Goal: Task Accomplishment & Management: Use online tool/utility

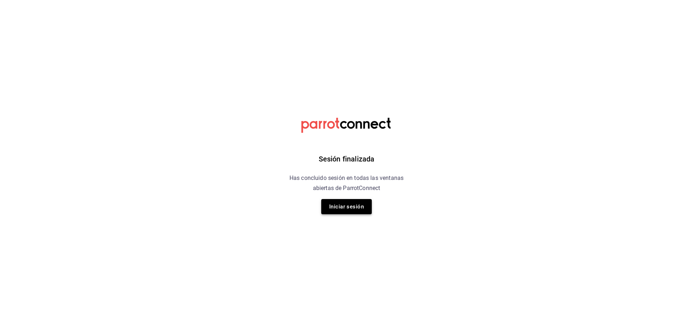
click at [363, 205] on button "Iniciar sesión" at bounding box center [346, 206] width 51 height 15
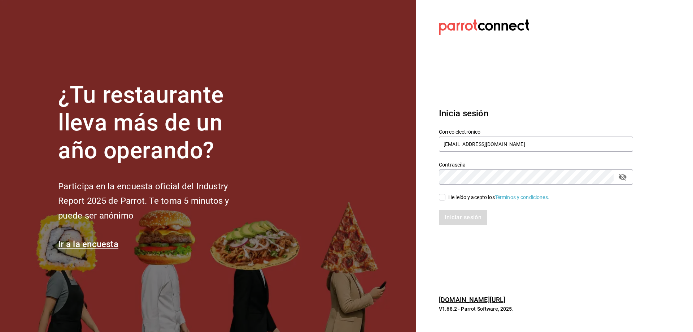
click at [444, 199] on input "He leído y acepto los Términos y condiciones." at bounding box center [442, 197] width 6 height 6
checkbox input "true"
click at [451, 218] on button "Iniciar sesión" at bounding box center [463, 217] width 49 height 15
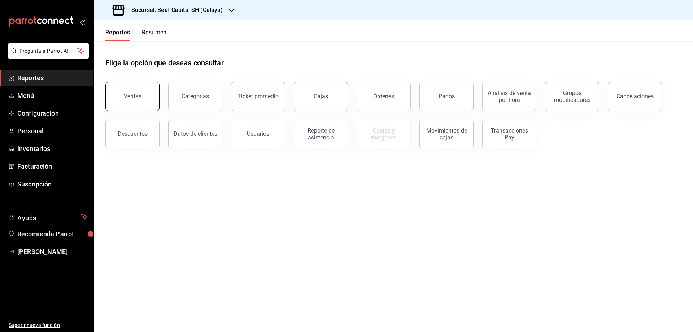
click at [125, 102] on button "Ventas" at bounding box center [132, 96] width 54 height 29
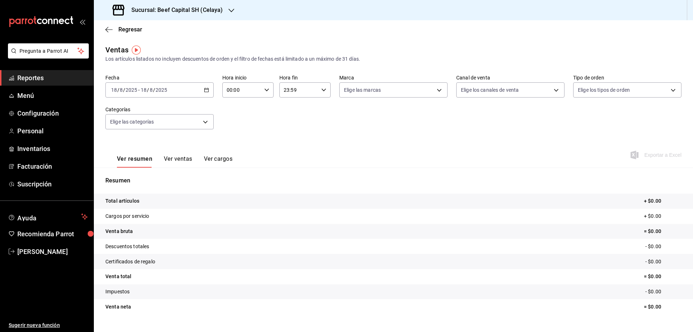
click at [204, 90] on icon "button" at bounding box center [206, 89] width 5 height 5
click at [124, 178] on span "Rango de fechas" at bounding box center [140, 177] width 56 height 8
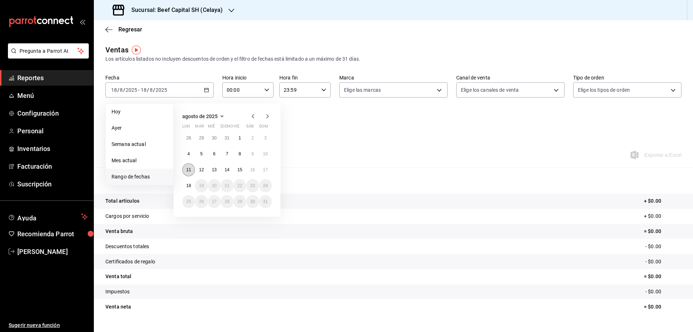
click at [188, 168] on abbr "11" at bounding box center [188, 169] width 5 height 5
click at [268, 170] on button "17" at bounding box center [265, 169] width 13 height 13
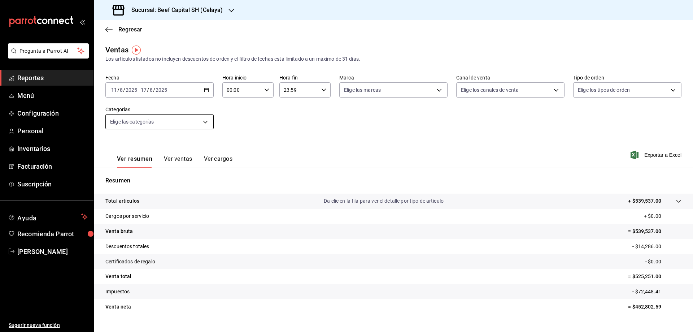
click at [209, 121] on body "Pregunta a Parrot AI Reportes Menú Configuración Personal Inventarios Facturaci…" at bounding box center [346, 166] width 693 height 332
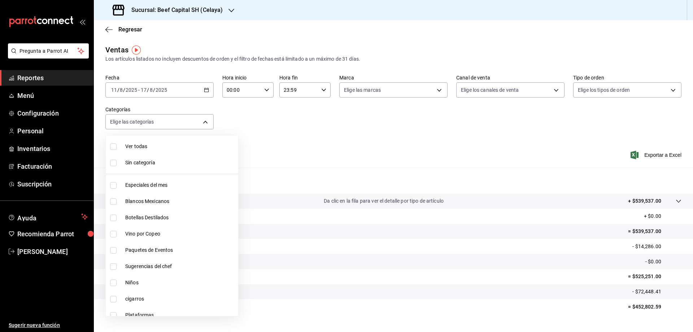
click at [247, 121] on div at bounding box center [346, 166] width 693 height 332
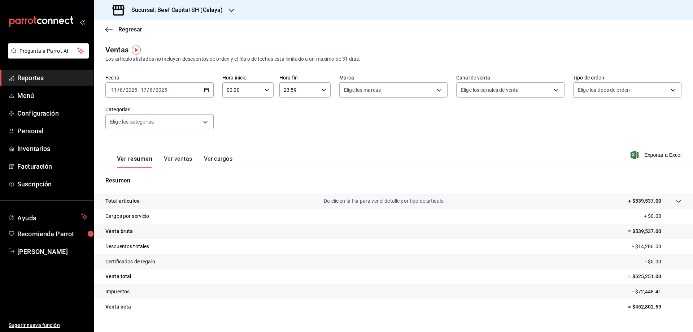
click at [170, 160] on button "Ver ventas" at bounding box center [178, 161] width 29 height 12
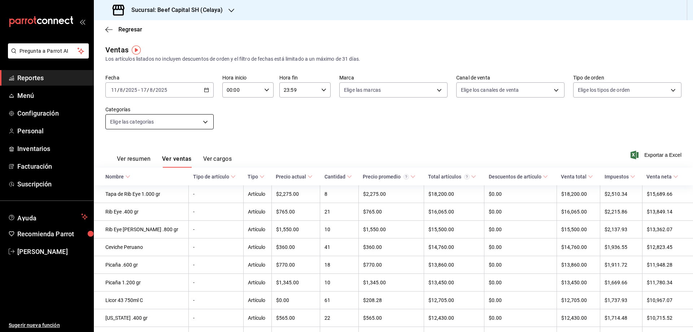
click at [203, 125] on body "Pregunta a Parrot AI Reportes Menú Configuración Personal Inventarios Facturaci…" at bounding box center [346, 166] width 693 height 332
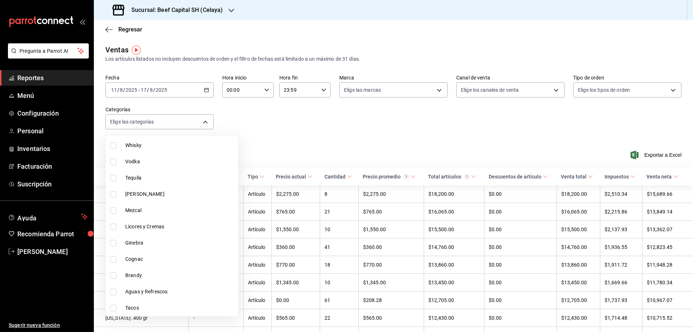
scroll to position [466, 0]
click at [123, 270] on li "Brandy" at bounding box center [172, 272] width 132 height 16
type input "018f03ae-5c66-49d0-a3e7-fa11417c804c"
checkbox input "true"
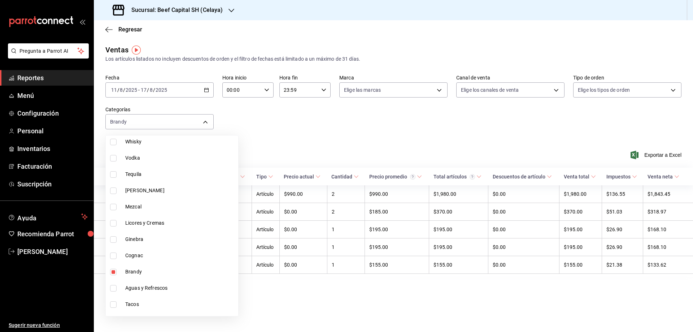
click at [285, 140] on div at bounding box center [346, 166] width 693 height 332
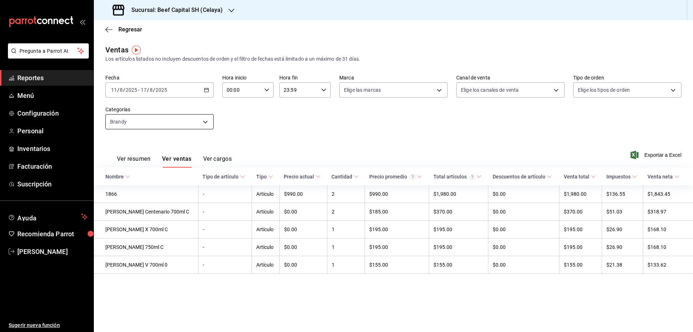
click at [208, 123] on body "Pregunta a Parrot AI Reportes Menú Configuración Personal Inventarios Facturaci…" at bounding box center [346, 166] width 693 height 332
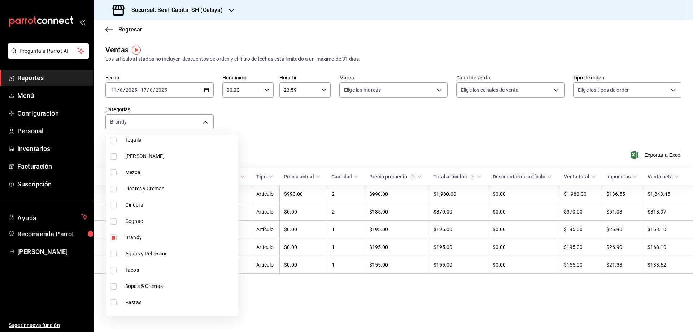
scroll to position [538, 0]
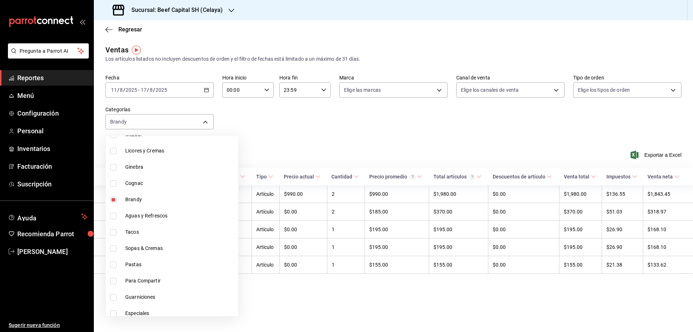
click at [112, 201] on input "checkbox" at bounding box center [113, 199] width 6 height 6
checkbox input "false"
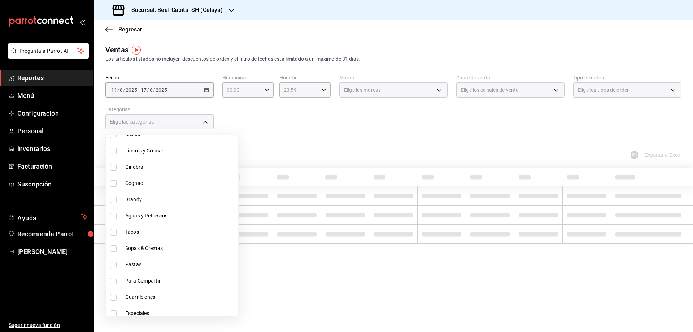
click at [115, 184] on input "checkbox" at bounding box center [113, 183] width 6 height 6
checkbox input "true"
type input "acc84b51-c2a9-43af-8182-9b95b86aca94"
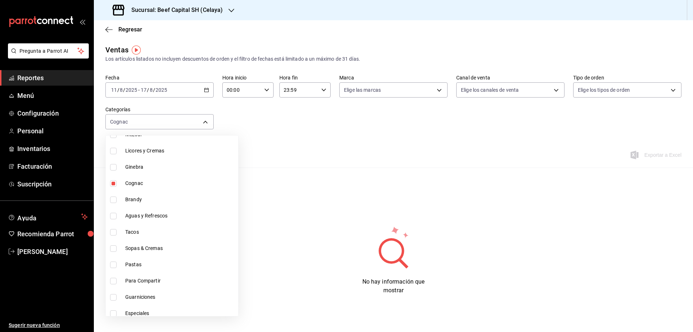
click at [115, 184] on input "checkbox" at bounding box center [113, 183] width 6 height 6
checkbox input "false"
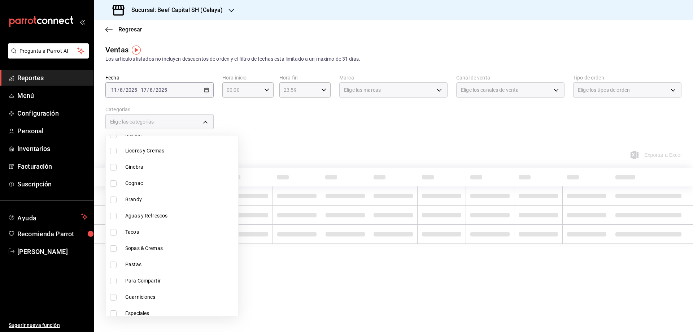
click at [113, 169] on input "checkbox" at bounding box center [113, 167] width 6 height 6
checkbox input "true"
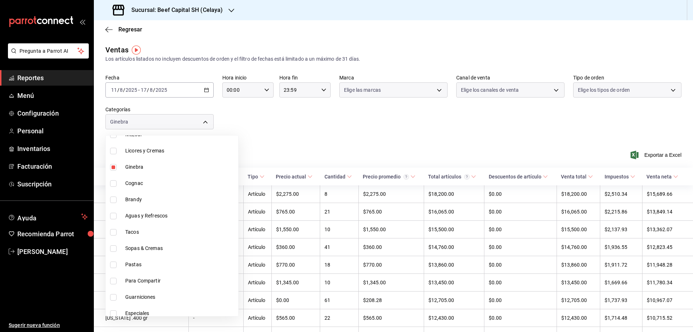
type input "69bb30e0-d869-4a4d-b59d-da0ee8f723a4"
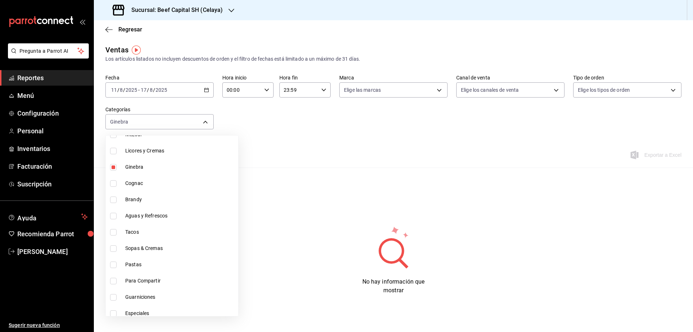
click at [113, 169] on input "checkbox" at bounding box center [113, 167] width 6 height 6
checkbox input "false"
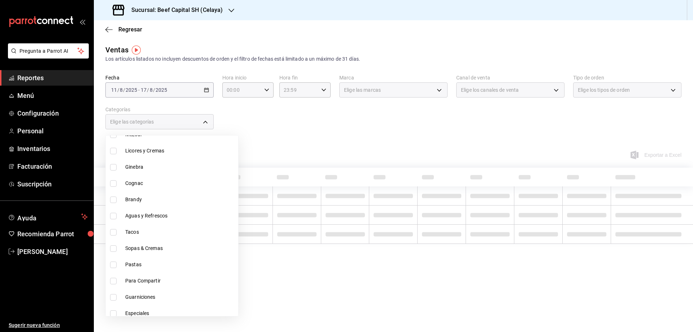
click at [116, 151] on input "checkbox" at bounding box center [113, 151] width 6 height 6
checkbox input "true"
type input "14d85251-71b3-4bc9-ab90-9d2b3e2b4cb0"
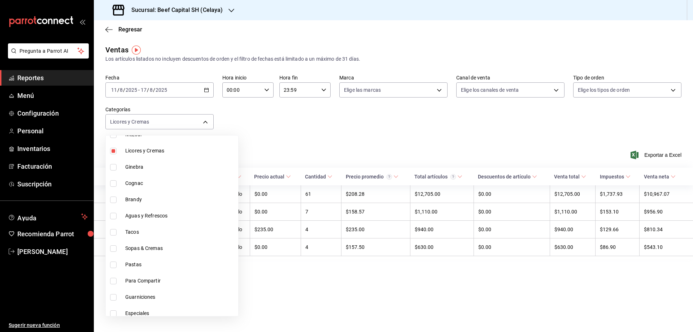
click at [264, 282] on div at bounding box center [346, 166] width 693 height 332
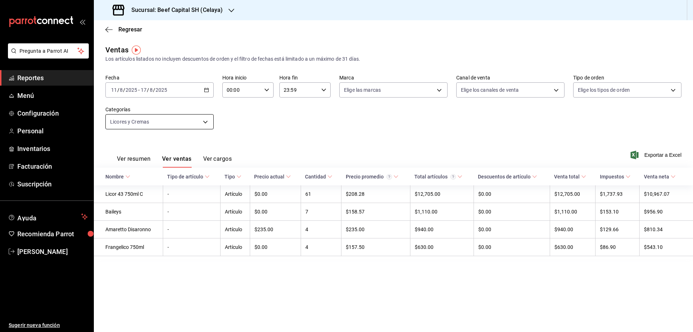
click at [210, 118] on body "Pregunta a Parrot AI Reportes Menú Configuración Personal Inventarios Facturaci…" at bounding box center [346, 166] width 693 height 332
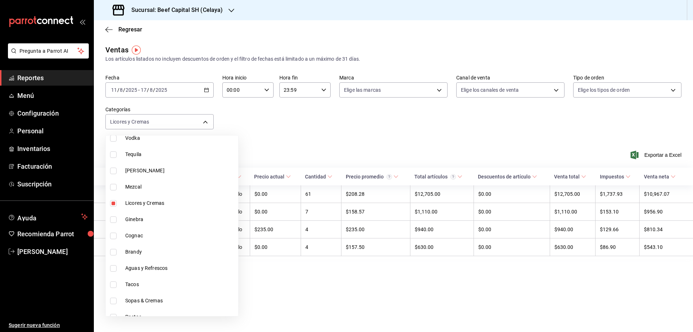
scroll to position [491, 0]
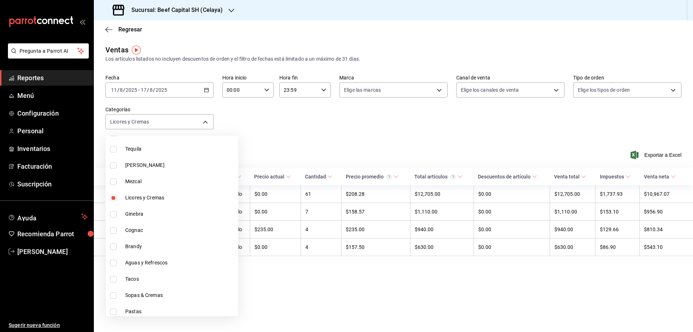
click at [114, 197] on input "checkbox" at bounding box center [113, 198] width 6 height 6
checkbox input "false"
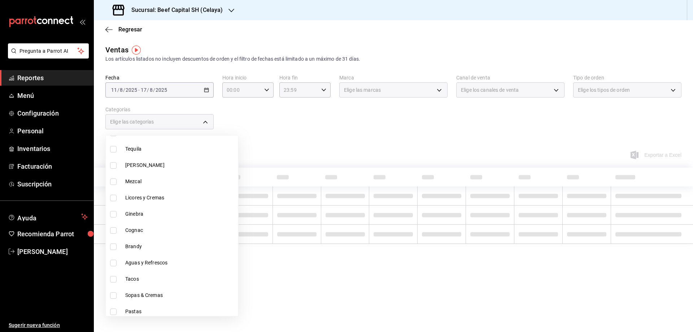
click at [114, 183] on input "checkbox" at bounding box center [113, 181] width 6 height 6
checkbox input "true"
type input "488d7ad1-fc71-47be-9acd-9722f883cec1"
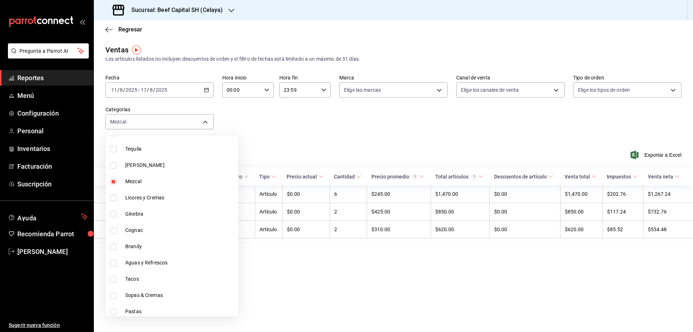
click at [270, 143] on div at bounding box center [346, 166] width 693 height 332
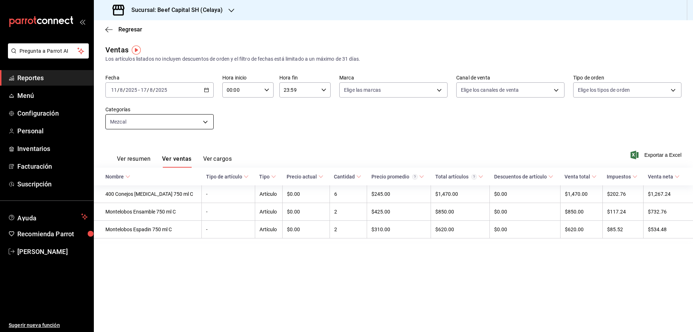
click at [206, 122] on body "Pregunta a Parrot AI Reportes Menú Configuración Personal Inventarios Facturaci…" at bounding box center [346, 166] width 693 height 332
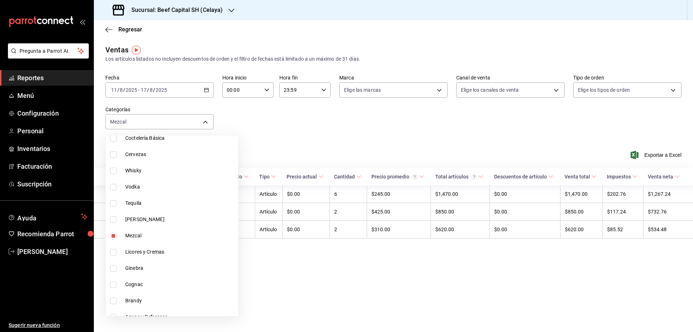
scroll to position [469, 0]
click at [113, 204] on input "checkbox" at bounding box center [113, 203] width 6 height 6
checkbox input "false"
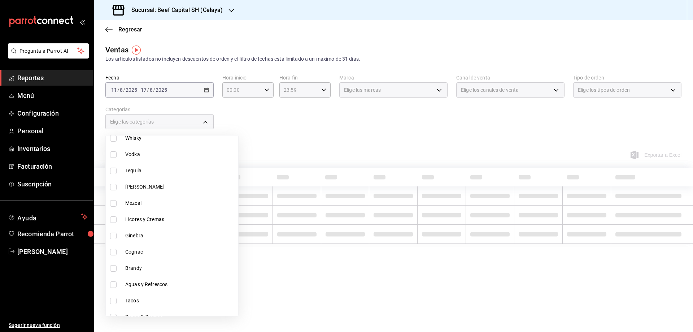
click at [114, 190] on input "checkbox" at bounding box center [113, 187] width 6 height 6
checkbox input "true"
type input "df0ad5f2-dec9-4eaa-a26a-3a23099ac9cb"
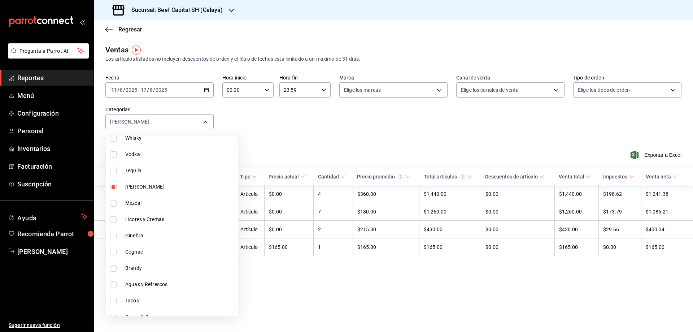
click at [283, 130] on div at bounding box center [346, 166] width 693 height 332
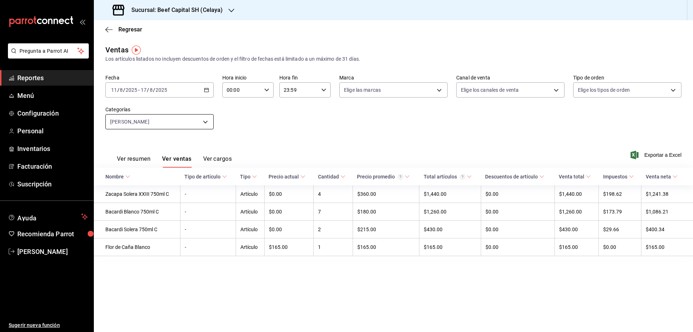
click at [203, 121] on body "Pregunta a Parrot AI Reportes Menú Configuración Personal Inventarios Facturaci…" at bounding box center [346, 166] width 693 height 332
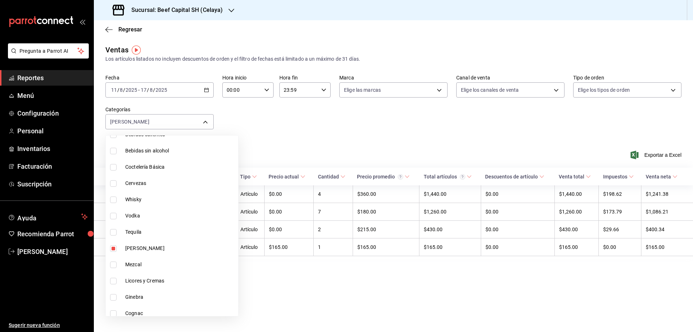
scroll to position [421, 0]
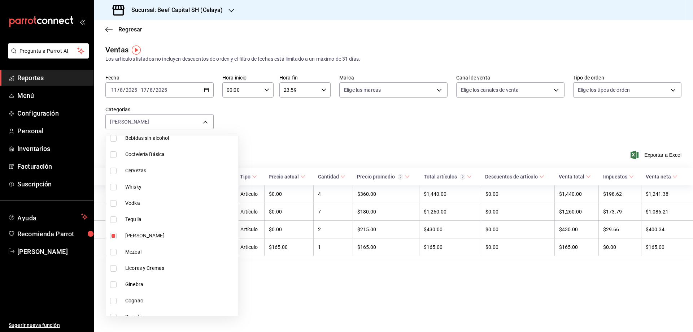
click at [113, 238] on input "checkbox" at bounding box center [113, 235] width 6 height 6
checkbox input "false"
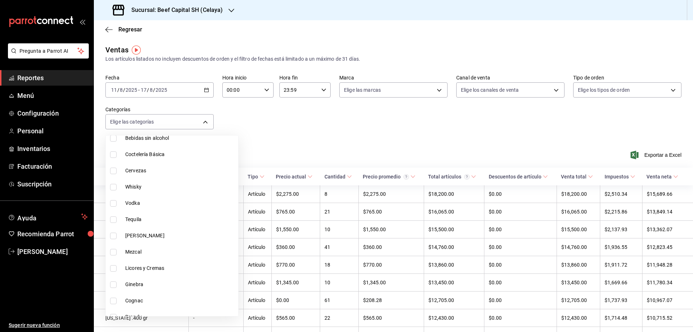
click at [116, 223] on li "Tequila" at bounding box center [172, 219] width 132 height 16
type input "e2ed3d6b-6828-4cf1-8daa-08b26a60a624"
checkbox input "true"
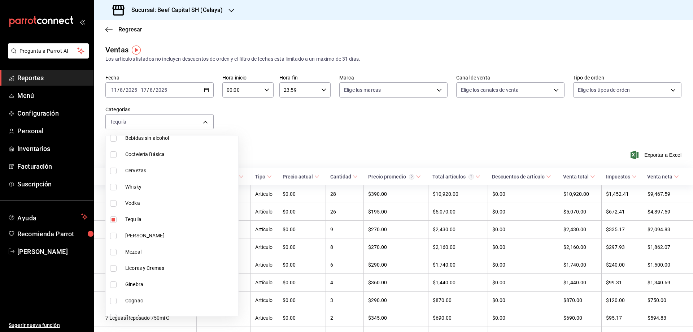
click at [324, 132] on div at bounding box center [346, 166] width 693 height 332
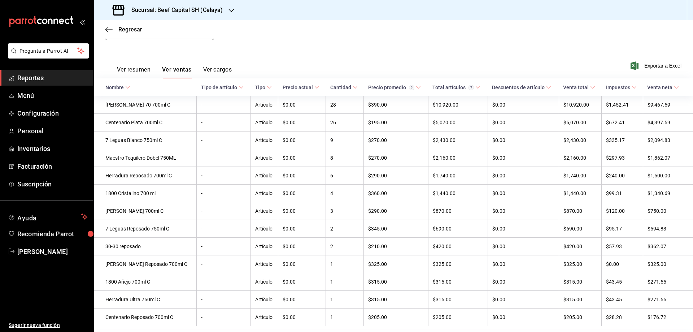
scroll to position [114, 0]
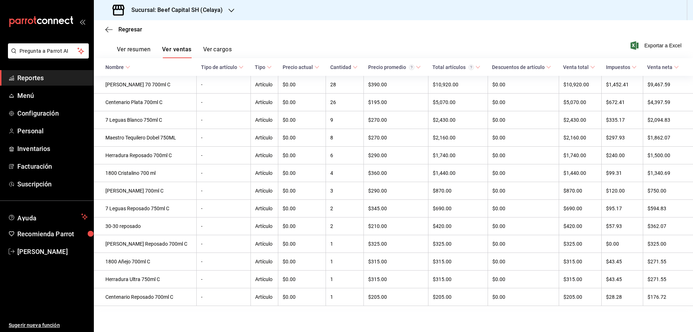
click at [507, 318] on div "Ventas Los artículos listados no incluyen descuentos de orden y el filtro de fe…" at bounding box center [393, 127] width 599 height 385
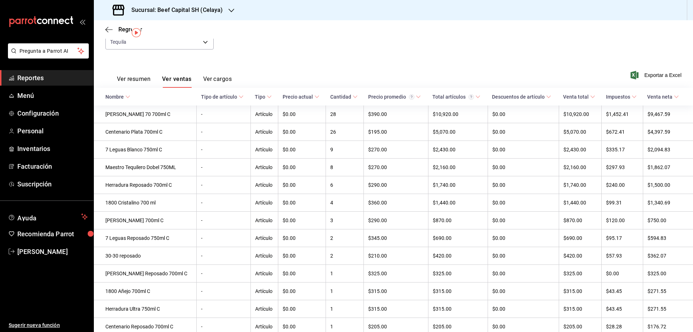
scroll to position [0, 0]
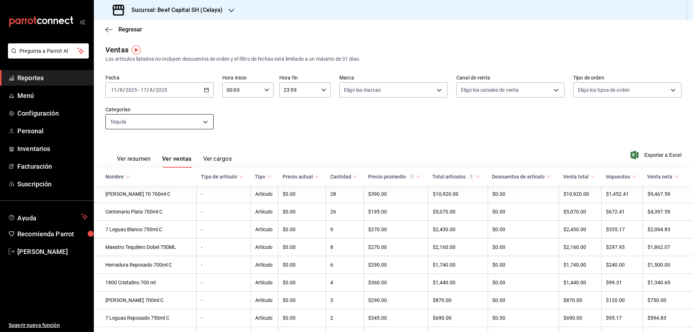
click at [195, 119] on body "Pregunta a Parrot AI Reportes Menú Configuración Personal Inventarios Facturaci…" at bounding box center [346, 166] width 693 height 332
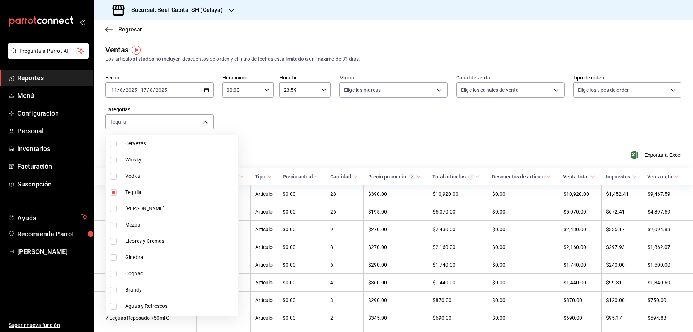
scroll to position [471, 0]
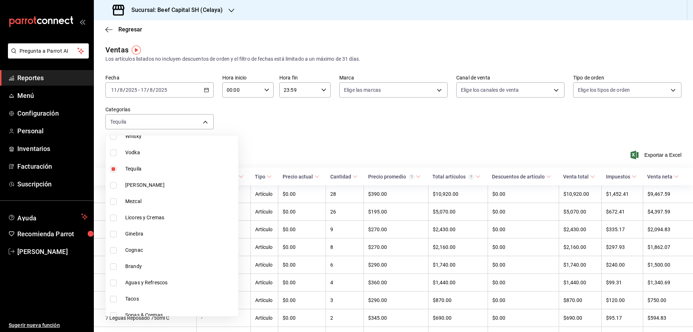
click at [113, 173] on li "Tequila" at bounding box center [172, 169] width 132 height 16
checkbox input "false"
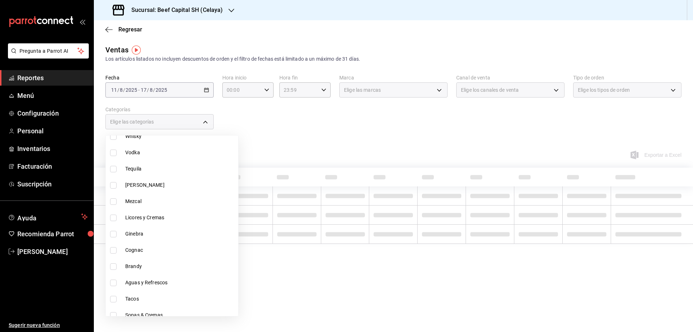
click at [113, 158] on li "Vodka" at bounding box center [172, 152] width 132 height 16
type input "09b2c54c-1b45-477a-b65f-50fce953164e"
checkbox input "true"
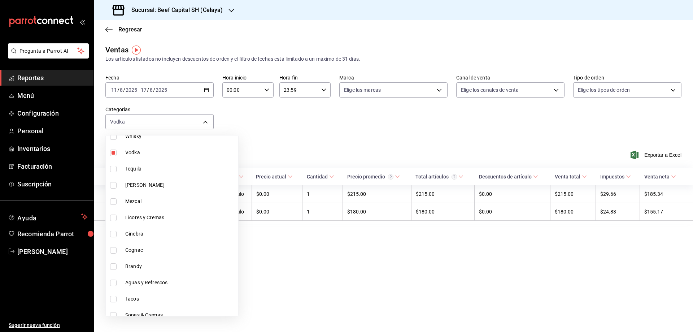
click at [299, 139] on div at bounding box center [346, 166] width 693 height 332
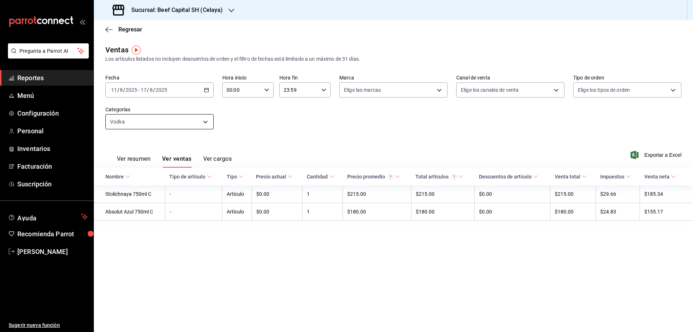
click at [210, 122] on body "Pregunta a Parrot AI Reportes Menú Configuración Personal Inventarios Facturaci…" at bounding box center [346, 166] width 693 height 332
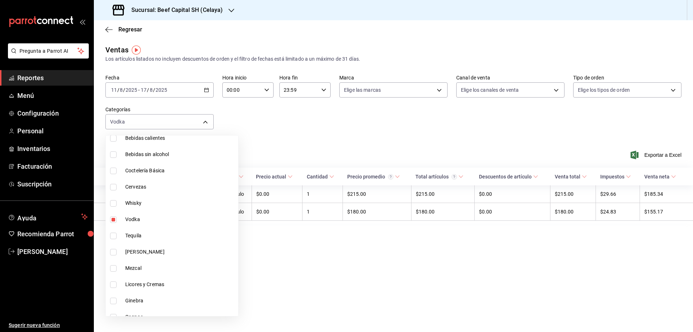
scroll to position [413, 0]
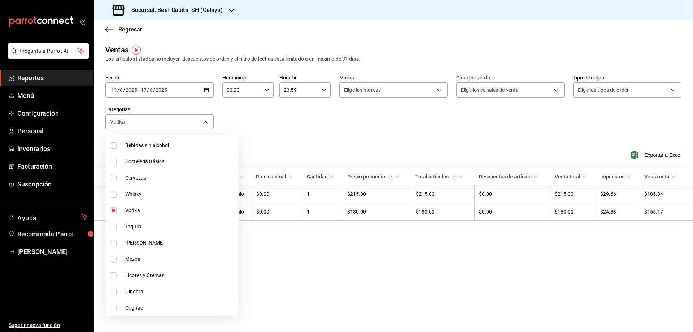
click at [114, 211] on input "checkbox" at bounding box center [113, 210] width 6 height 6
checkbox input "false"
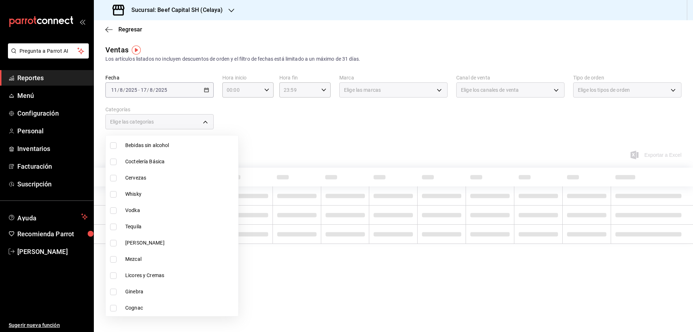
click at [113, 198] on li "Whisky" at bounding box center [172, 194] width 132 height 16
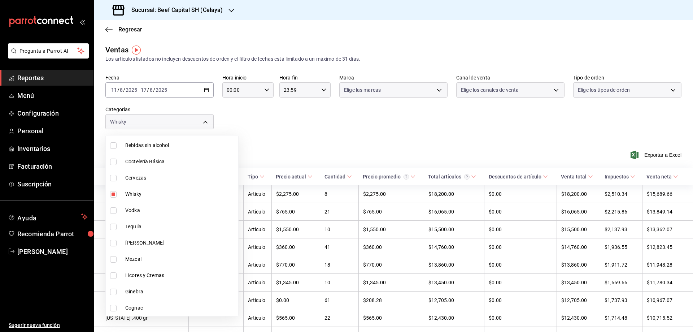
type input "0ae1a585-21c1-4fa5-b112-9aeb7d82f0ed"
checkbox input "true"
click at [321, 122] on div at bounding box center [346, 166] width 693 height 332
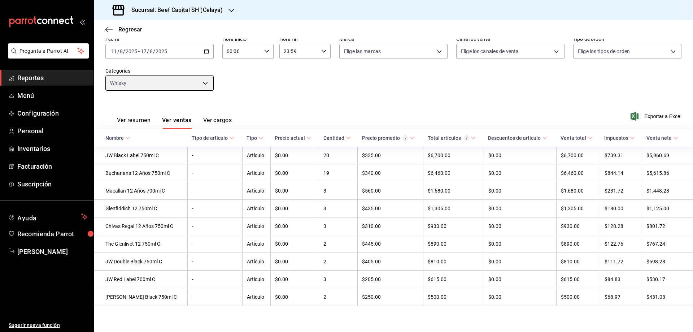
scroll to position [42, 0]
click at [206, 80] on body "Pregunta a Parrot AI Reportes Menú Configuración Personal Inventarios Facturaci…" at bounding box center [346, 166] width 693 height 332
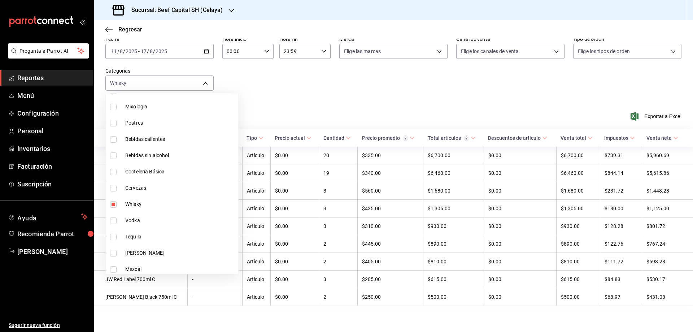
scroll to position [357, 0]
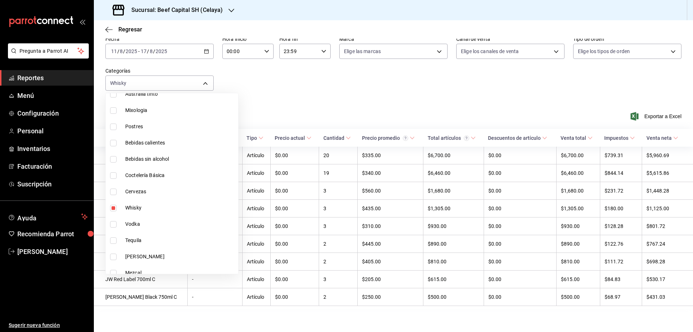
click at [115, 208] on input "checkbox" at bounding box center [113, 208] width 6 height 6
checkbox input "false"
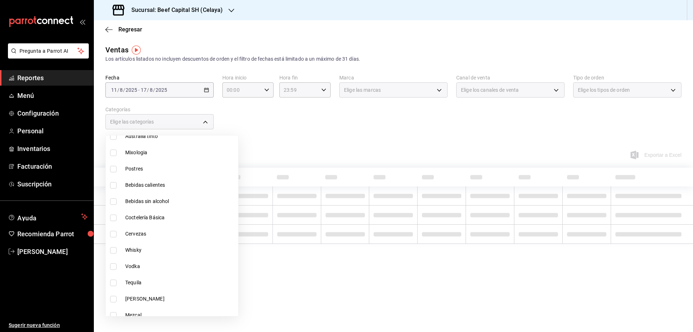
click at [113, 193] on li "Bebidas sin alcohol" at bounding box center [172, 201] width 132 height 16
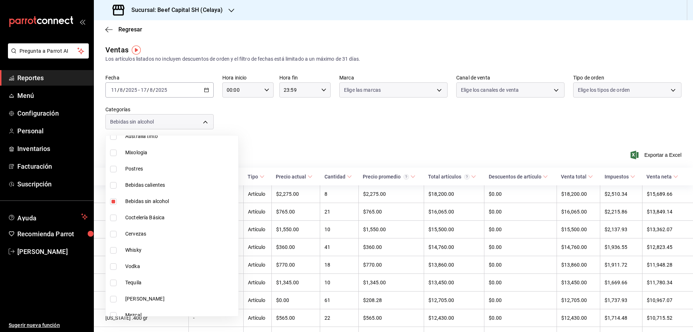
type input "d1586cb1-38c0-4d3a-8be9-15fc38c88de1"
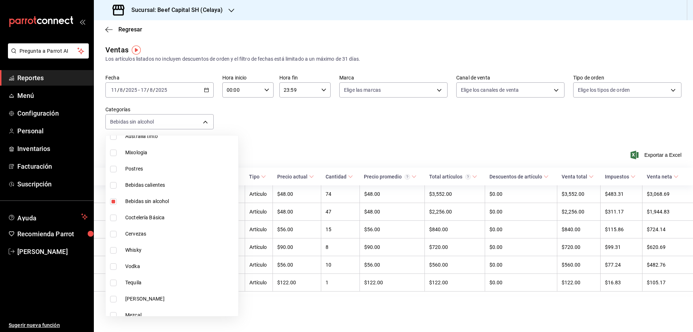
click at [114, 203] on input "checkbox" at bounding box center [113, 201] width 6 height 6
checkbox input "false"
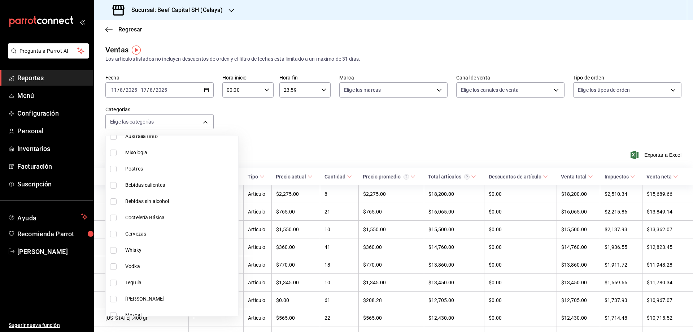
click at [113, 233] on input "checkbox" at bounding box center [113, 234] width 6 height 6
checkbox input "true"
type input "6c483df0-7df1-4876-beda-8d11b225c510"
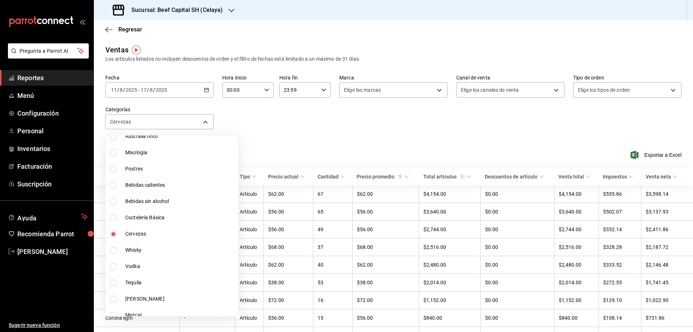
click at [325, 145] on div at bounding box center [346, 166] width 693 height 332
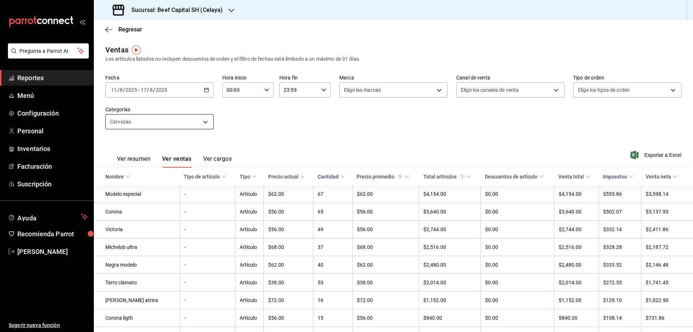
click at [199, 125] on body "Pregunta a Parrot AI Reportes Menú Configuración Personal Inventarios Facturaci…" at bounding box center [346, 166] width 693 height 332
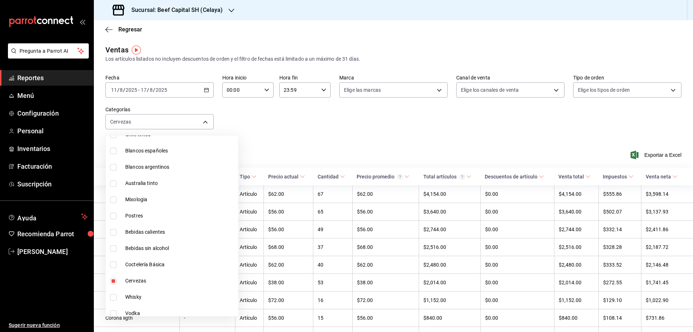
scroll to position [339, 0]
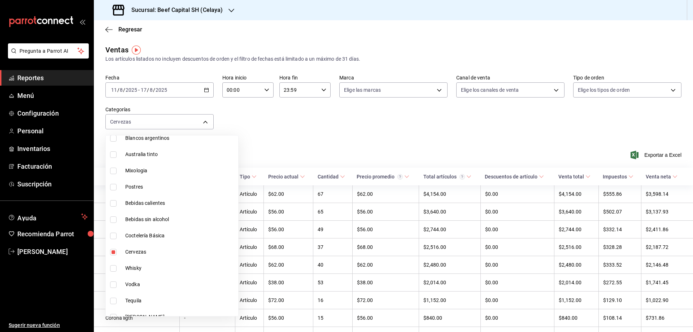
click at [114, 251] on input "checkbox" at bounding box center [113, 252] width 6 height 6
checkbox input "false"
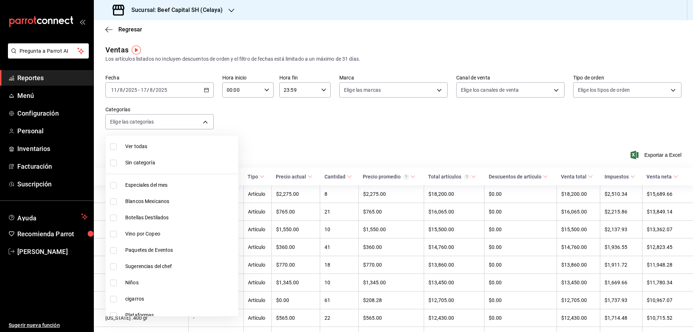
click at [114, 219] on input "checkbox" at bounding box center [113, 217] width 6 height 6
checkbox input "true"
type input "b1aff85c-33f8-41d6-9d6d-0d690ab08e76"
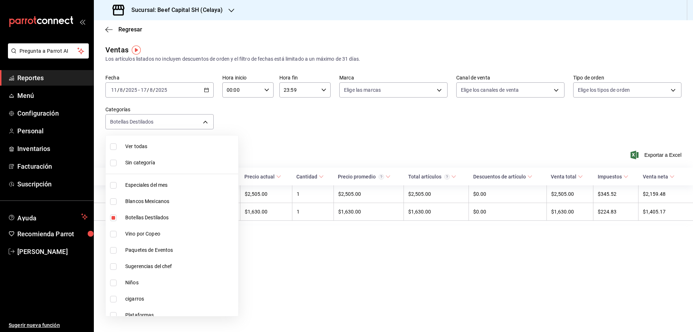
click at [327, 254] on div at bounding box center [346, 166] width 693 height 332
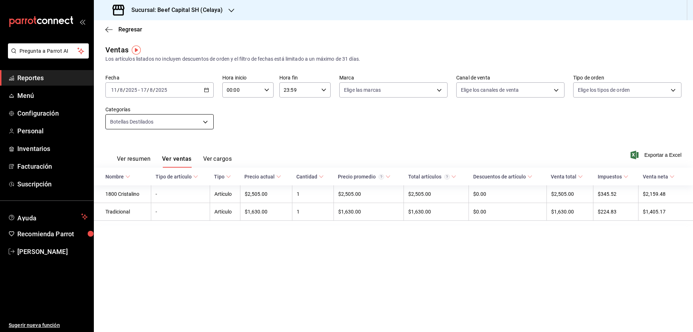
click at [206, 120] on body "Pregunta a Parrot AI Reportes Menú Configuración Personal Inventarios Facturaci…" at bounding box center [346, 166] width 693 height 332
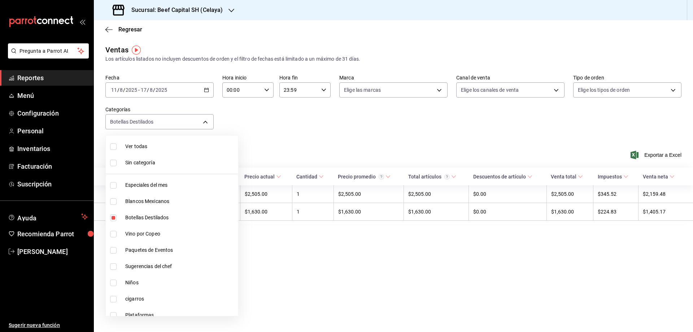
click at [114, 219] on input "checkbox" at bounding box center [113, 217] width 6 height 6
checkbox input "false"
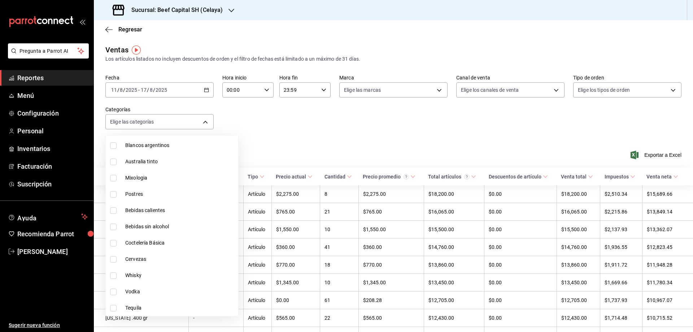
scroll to position [368, 0]
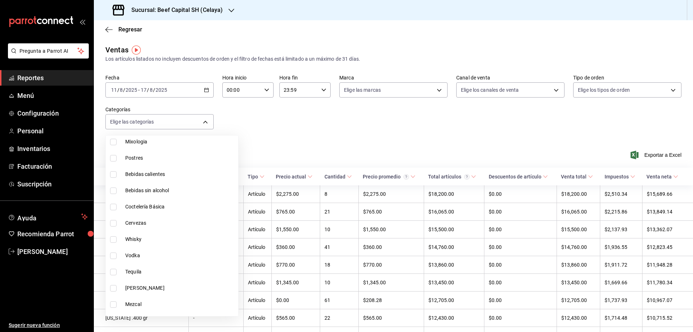
click at [115, 208] on input "checkbox" at bounding box center [113, 207] width 6 height 6
checkbox input "true"
type input "33c40437-a4d4-4e20-946a-026ba95b49b3"
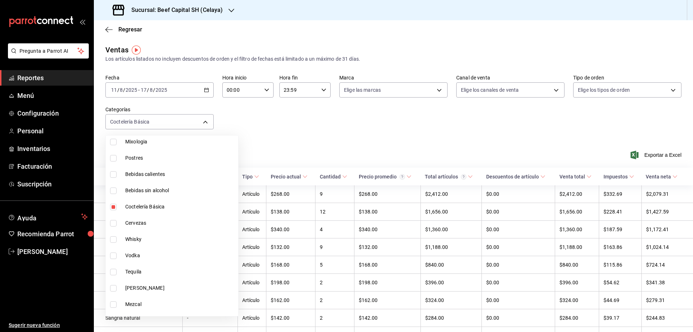
click at [308, 135] on div at bounding box center [346, 166] width 693 height 332
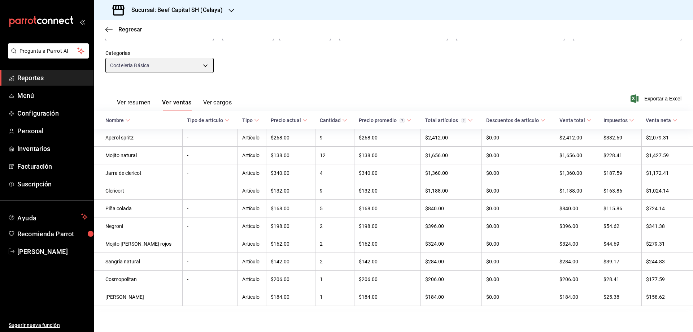
scroll to position [60, 0]
click at [199, 64] on body "Pregunta a Parrot AI Reportes Menú Configuración Personal Inventarios Facturaci…" at bounding box center [346, 166] width 693 height 332
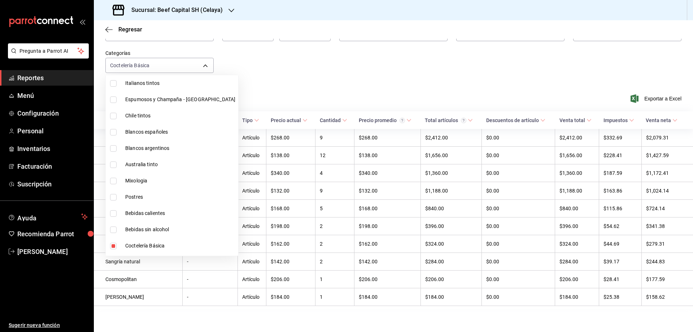
scroll to position [271, 0]
click at [113, 244] on input "checkbox" at bounding box center [113, 244] width 6 height 6
checkbox input "false"
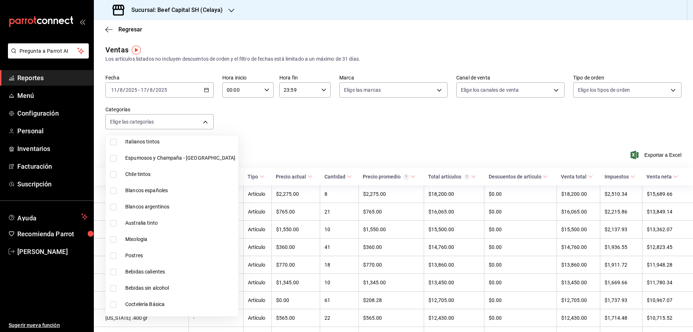
click at [115, 239] on input "checkbox" at bounding box center [113, 239] width 6 height 6
checkbox input "true"
type input "ed8464b0-ae2d-48fb-a3a1-69b90906862d"
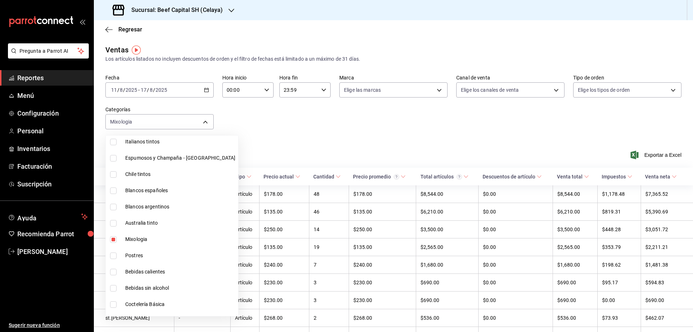
click at [312, 129] on div at bounding box center [346, 166] width 693 height 332
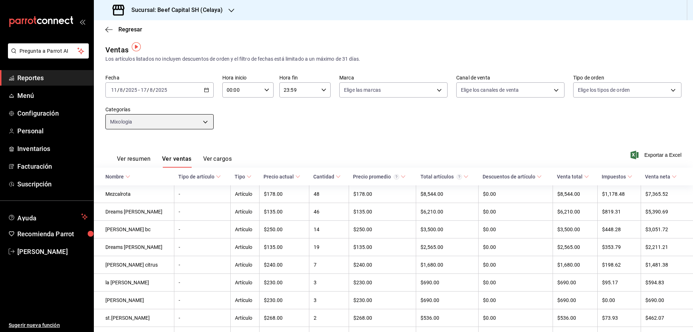
scroll to position [42, 0]
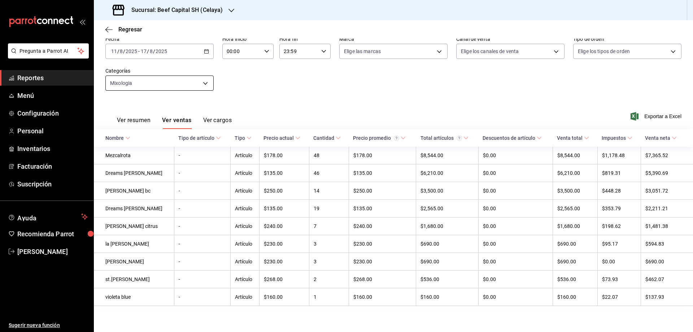
click at [207, 81] on body "Pregunta a Parrot AI Reportes Menú Configuración Personal Inventarios Facturaci…" at bounding box center [346, 166] width 693 height 332
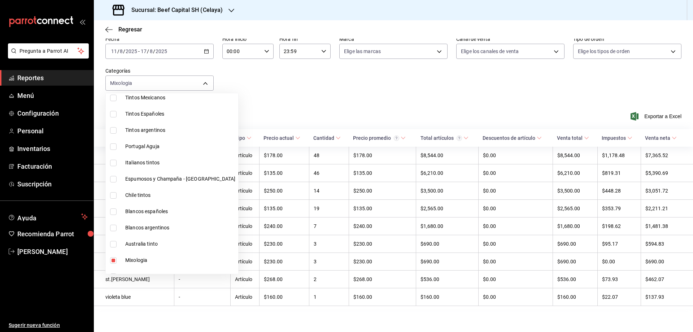
scroll to position [211, 0]
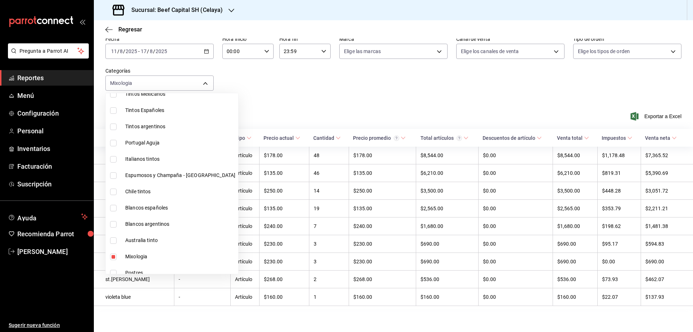
click at [113, 257] on input "checkbox" at bounding box center [113, 256] width 6 height 6
checkbox input "false"
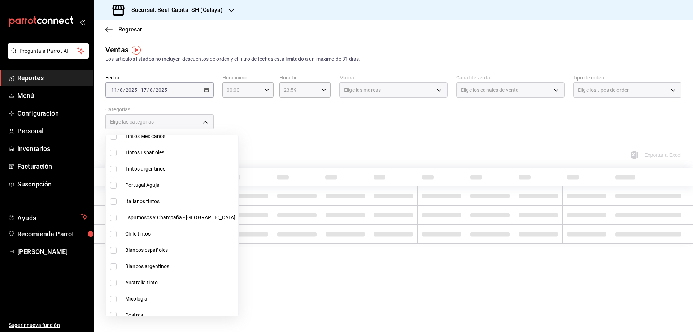
click at [114, 244] on li "Blancos españoles" at bounding box center [172, 250] width 132 height 16
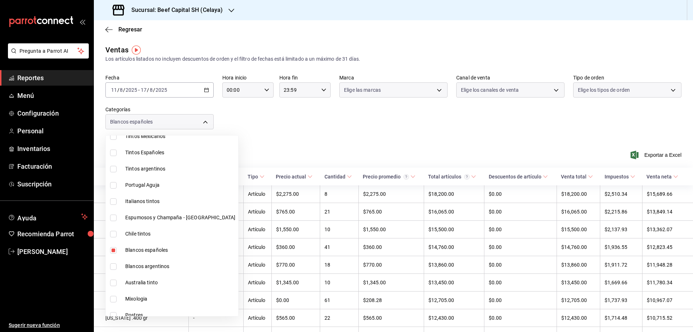
type input "8b0c6748-a99f-4bb6-ae13-aa08bc0411e1"
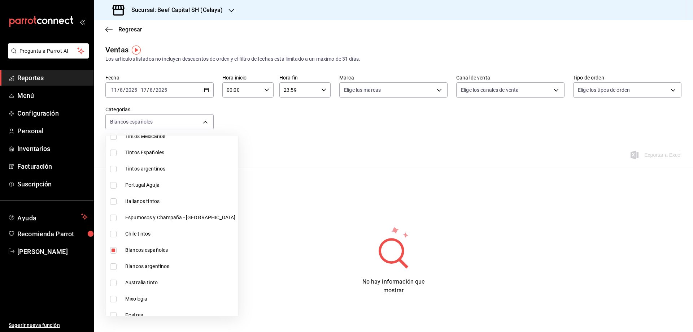
click at [114, 249] on input "checkbox" at bounding box center [113, 250] width 6 height 6
checkbox input "false"
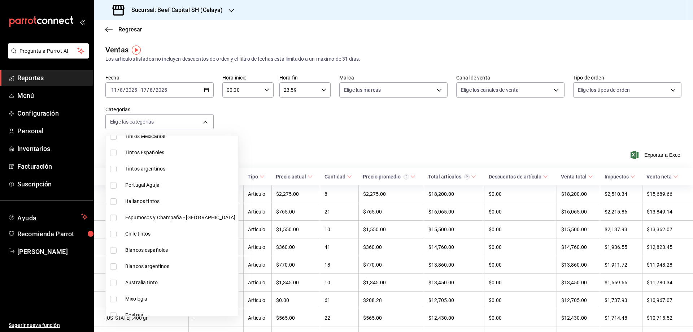
click at [114, 283] on input "checkbox" at bounding box center [113, 282] width 6 height 6
checkbox input "true"
type input "c00e90db-906a-414b-b033-b0e976c55911"
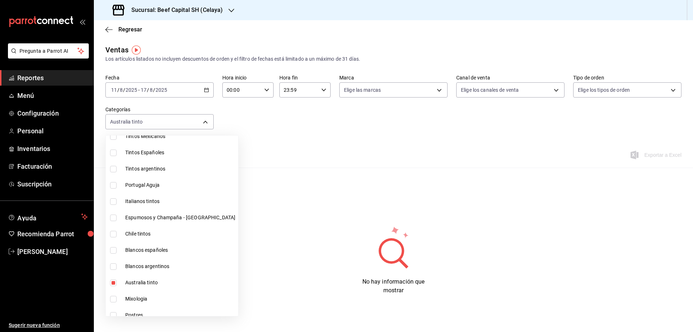
click at [114, 283] on input "checkbox" at bounding box center [113, 282] width 6 height 6
checkbox input "false"
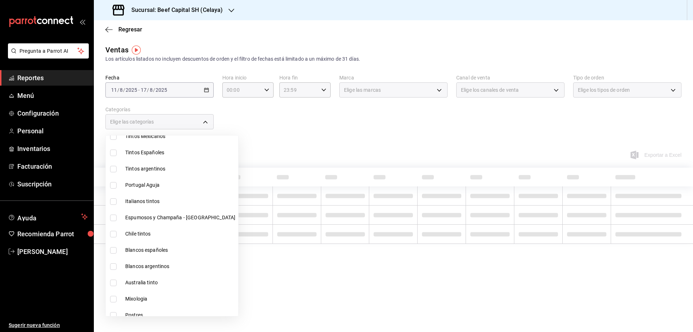
click at [114, 267] on input "checkbox" at bounding box center [113, 266] width 6 height 6
checkbox input "true"
type input "f9afbda5-ddd3-4ada-b322-604b10745603"
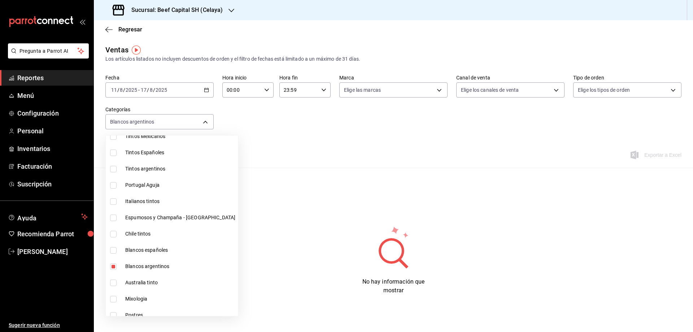
click at [114, 267] on input "checkbox" at bounding box center [113, 266] width 6 height 6
checkbox input "false"
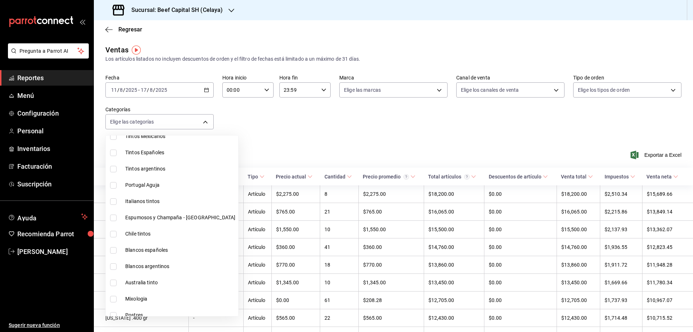
click at [113, 234] on input "checkbox" at bounding box center [113, 234] width 6 height 6
checkbox input "true"
type input "4b32eb49-07cc-4eb2-a9b2-1213d62001a4"
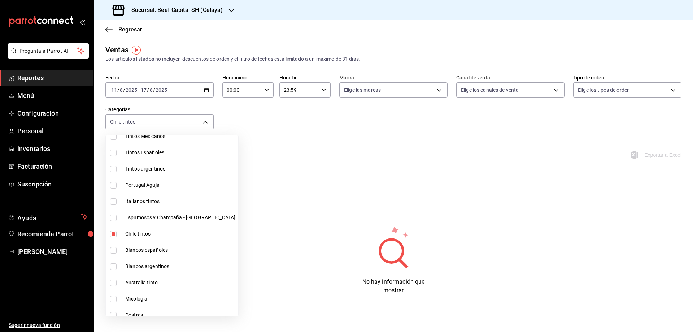
click at [113, 234] on input "checkbox" at bounding box center [113, 234] width 6 height 6
checkbox input "false"
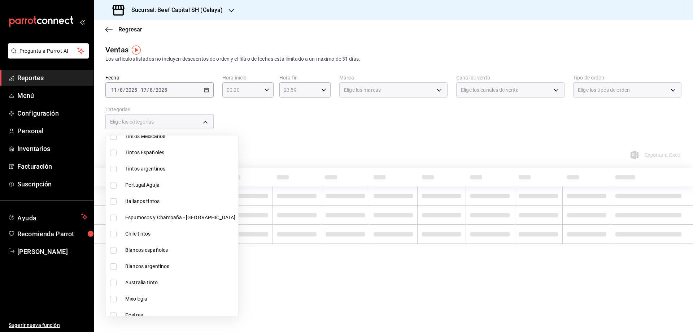
click at [112, 219] on input "checkbox" at bounding box center [113, 217] width 6 height 6
checkbox input "true"
type input "55bfdf99-c98d-4bd3-a5b1-7deb27048241"
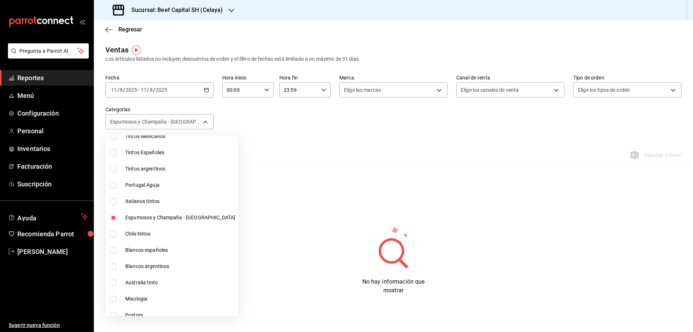
click at [112, 219] on input "checkbox" at bounding box center [113, 217] width 6 height 6
checkbox input "false"
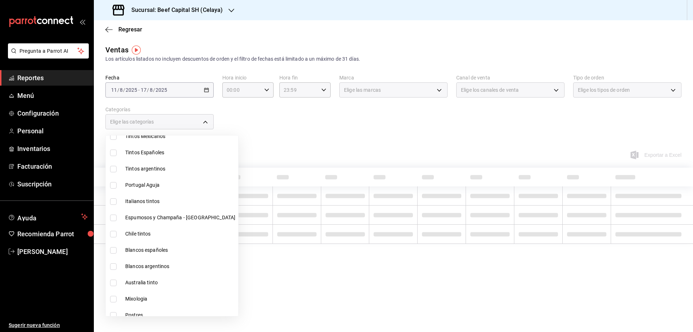
click at [112, 205] on li "Italianos tintos" at bounding box center [172, 201] width 132 height 16
type input "811c6920-9925-469f-ad95-75a70ea70971"
checkbox input "true"
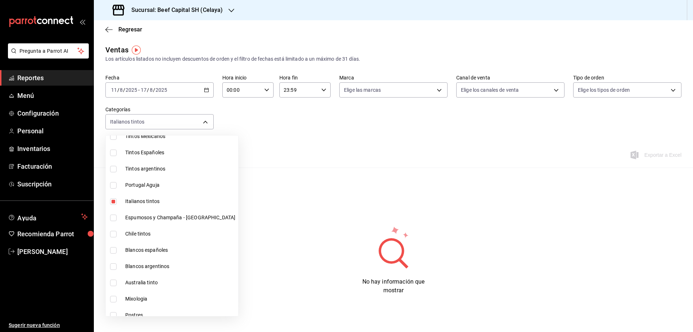
click at [112, 205] on li "Italianos tintos" at bounding box center [172, 201] width 132 height 16
checkbox input "false"
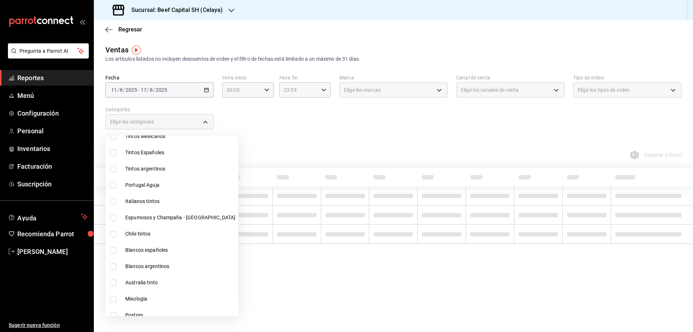
click at [114, 188] on input "checkbox" at bounding box center [113, 185] width 6 height 6
checkbox input "true"
type input "0b535179-87b4-400f-b7e3-43af57f4d86f"
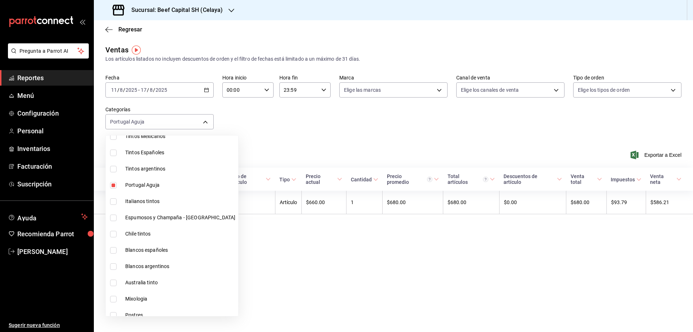
click at [332, 133] on div at bounding box center [346, 166] width 693 height 332
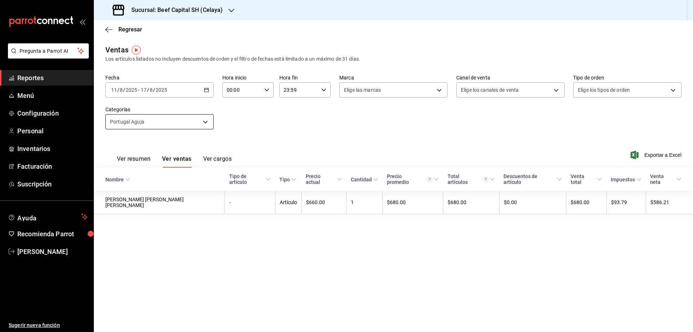
click at [200, 123] on body "Pregunta a Parrot AI Reportes Menú Configuración Personal Inventarios Facturaci…" at bounding box center [346, 166] width 693 height 332
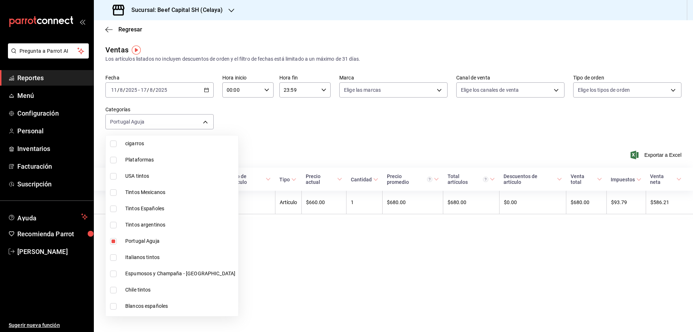
scroll to position [218, 0]
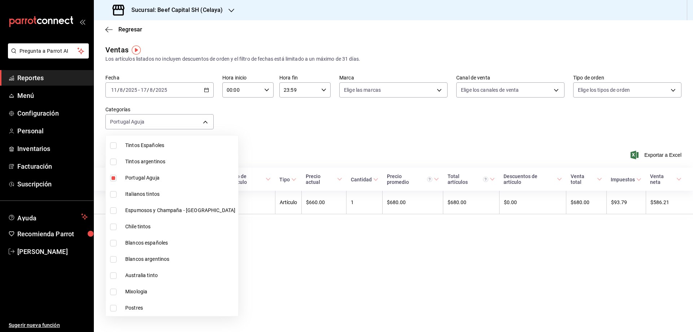
click at [112, 178] on input "checkbox" at bounding box center [113, 178] width 6 height 6
checkbox input "false"
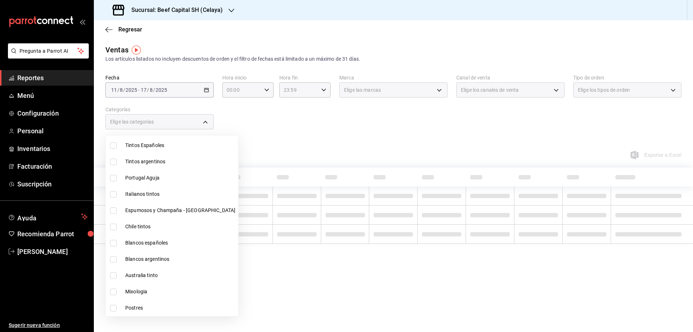
click at [113, 165] on li "Tintos argentinos" at bounding box center [172, 161] width 132 height 16
type input "b8556722-043e-4805-b144-7c24cdeaa590"
checkbox input "true"
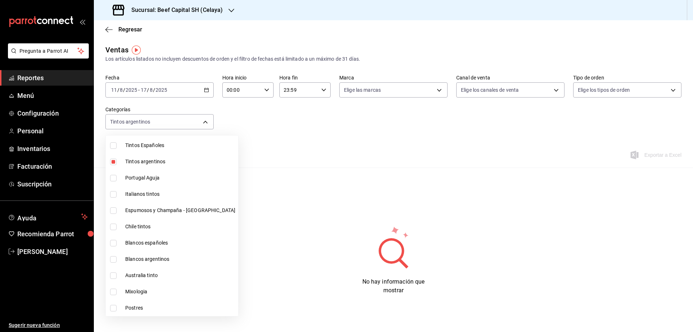
click at [113, 165] on li "Tintos argentinos" at bounding box center [172, 161] width 132 height 16
checkbox input "false"
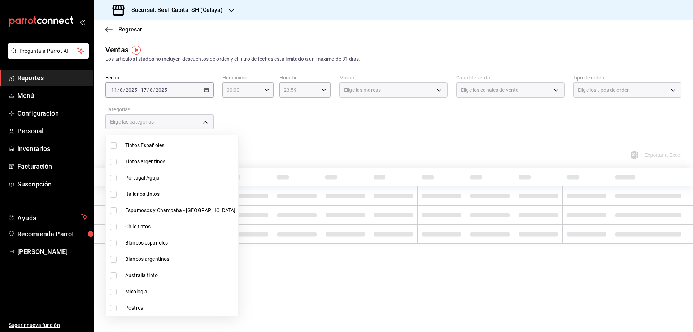
click at [113, 148] on input "checkbox" at bounding box center [113, 145] width 6 height 6
checkbox input "true"
type input "a3da39dd-bc99-4807-916e-897373cc3639"
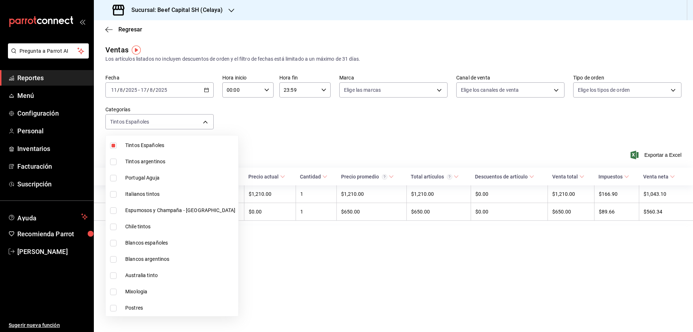
click at [322, 134] on div at bounding box center [346, 166] width 693 height 332
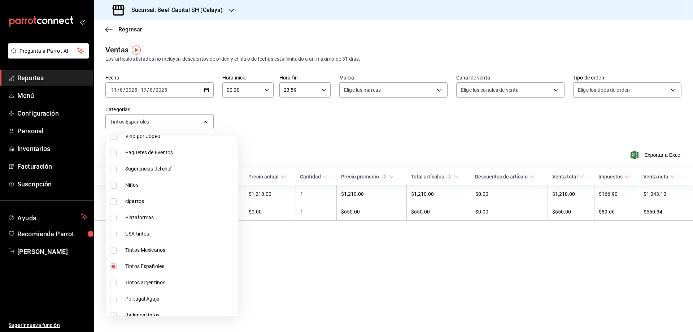
scroll to position [117, 0]
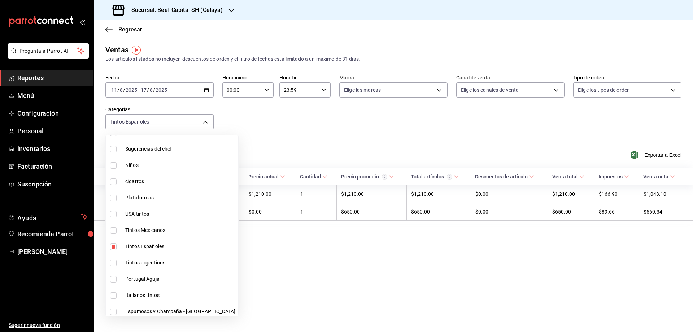
click at [113, 248] on input "checkbox" at bounding box center [113, 246] width 6 height 6
checkbox input "false"
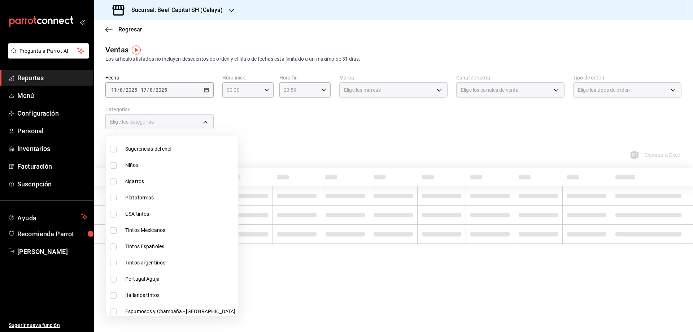
click at [114, 231] on input "checkbox" at bounding box center [113, 230] width 6 height 6
checkbox input "true"
type input "e4e74c07-f3ae-479b-bdad-319df72fcc65"
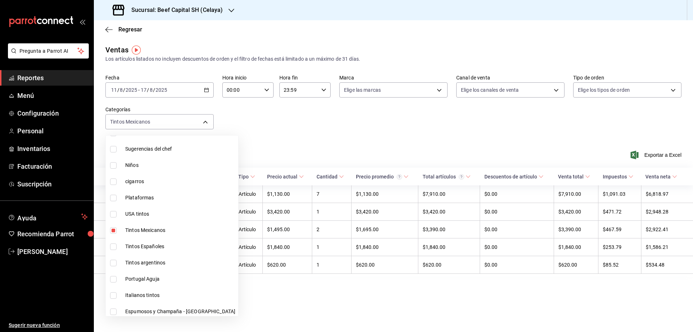
click at [321, 138] on div at bounding box center [346, 166] width 693 height 332
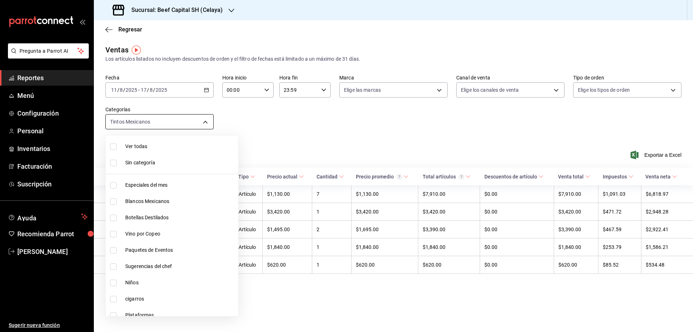
click at [209, 123] on body "Pregunta a Parrot AI Reportes Menú Configuración Personal Inventarios Facturaci…" at bounding box center [346, 166] width 693 height 332
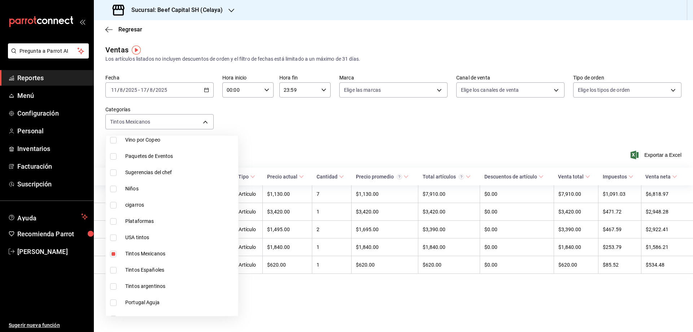
click at [112, 253] on input "checkbox" at bounding box center [113, 254] width 6 height 6
checkbox input "false"
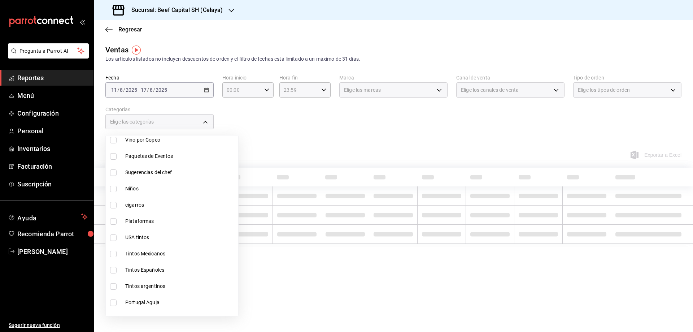
click at [114, 240] on input "checkbox" at bounding box center [113, 237] width 6 height 6
checkbox input "true"
type input "9b51590f-a894-4851-a53d-ceb6ea658026"
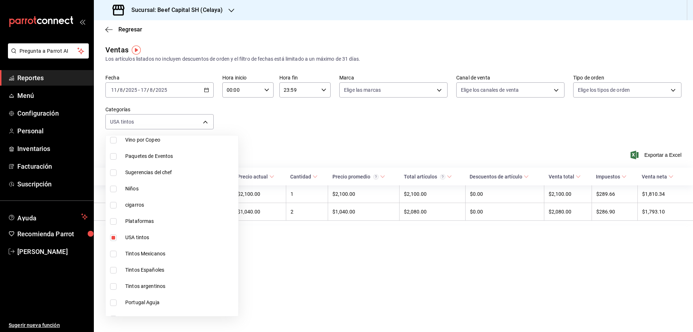
click at [286, 255] on div at bounding box center [346, 166] width 693 height 332
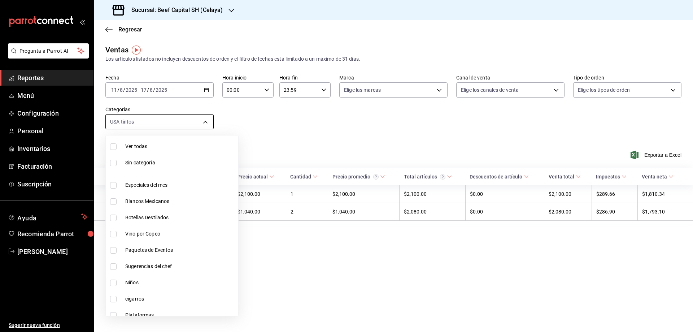
click at [204, 122] on body "Pregunta a Parrot AI Reportes Menú Configuración Personal Inventarios Facturaci…" at bounding box center [346, 166] width 693 height 332
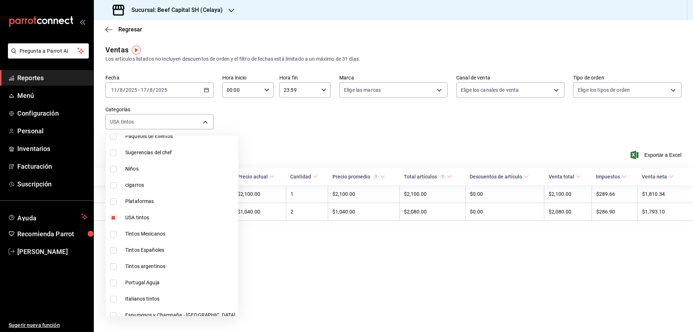
scroll to position [143, 0]
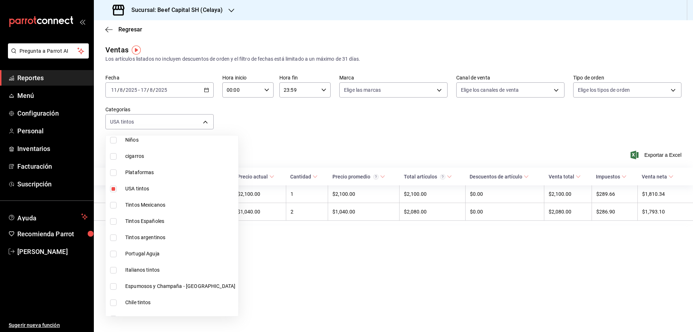
click at [113, 189] on input "checkbox" at bounding box center [113, 189] width 6 height 6
checkbox input "false"
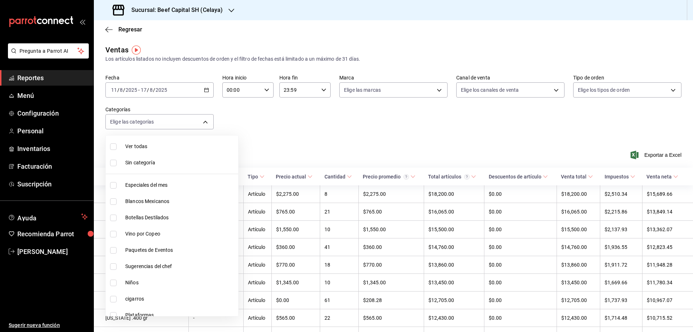
click at [111, 200] on input "checkbox" at bounding box center [113, 201] width 6 height 6
checkbox input "true"
type input "c44b17cd-f0d2-44be-bc0b-f595a1b51d35"
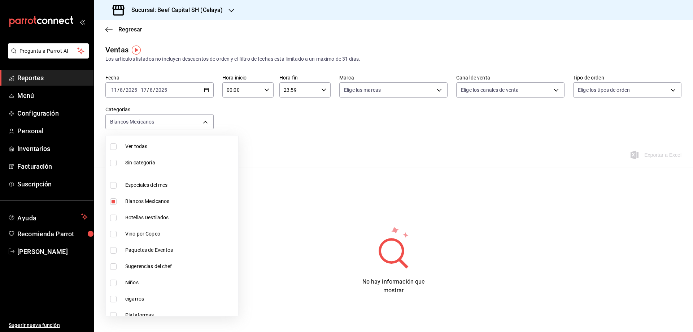
click at [111, 200] on input "checkbox" at bounding box center [113, 201] width 6 height 6
checkbox input "false"
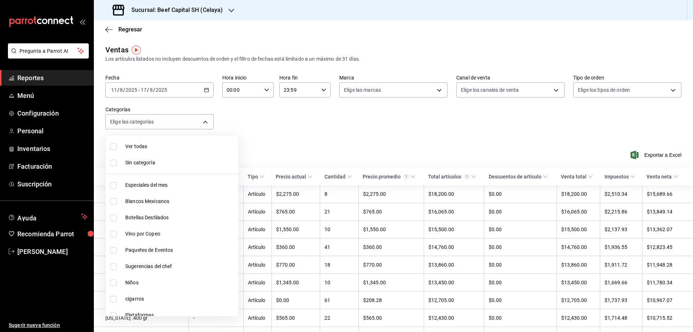
click at [117, 234] on label at bounding box center [114, 234] width 9 height 6
click at [117, 234] on input "checkbox" at bounding box center [113, 234] width 6 height 6
checkbox input "false"
click at [111, 235] on input "checkbox" at bounding box center [113, 234] width 6 height 6
checkbox input "true"
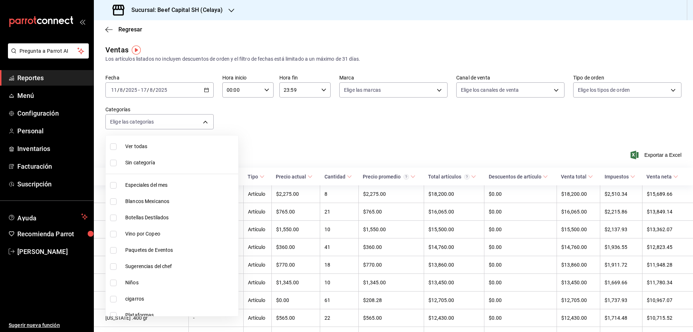
type input "008fc179-fcc6-4a64-9dbd-36ce493a1344"
click at [352, 140] on div at bounding box center [346, 166] width 693 height 332
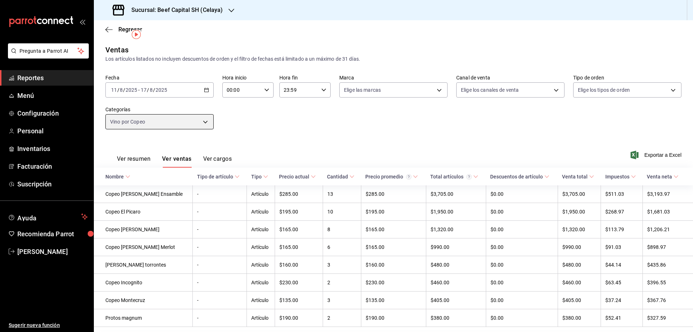
scroll to position [24, 0]
